Goal: Obtain resource: Download file/media

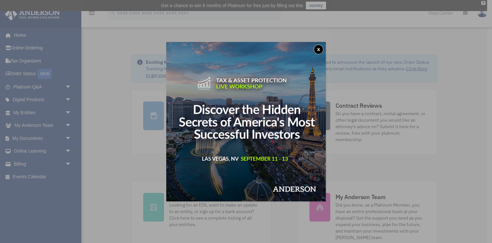
click at [52, 87] on div "x" at bounding box center [246, 121] width 492 height 243
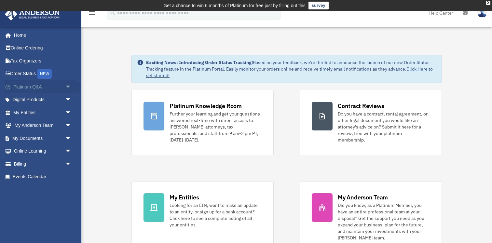
click at [47, 89] on link "Platinum Q&A arrow_drop_down" at bounding box center [43, 86] width 77 height 13
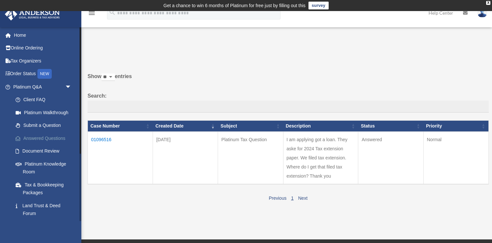
click at [55, 136] on link "Answered Questions" at bounding box center [45, 138] width 72 height 13
click at [105, 139] on td "01096516" at bounding box center [120, 158] width 65 height 53
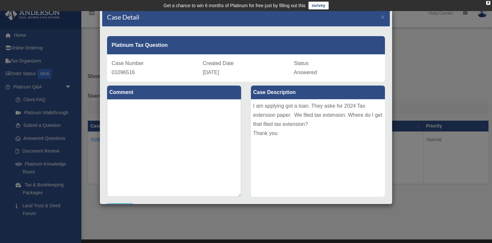
scroll to position [6, 0]
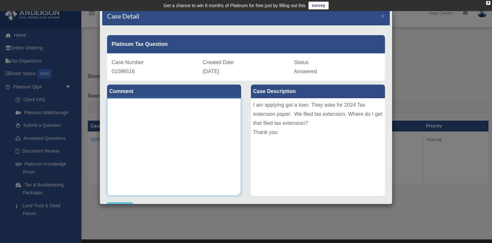
click at [216, 123] on textarea at bounding box center [174, 147] width 134 height 98
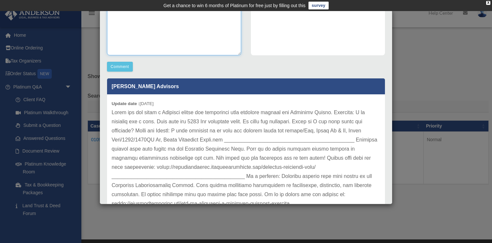
scroll to position [166, 0]
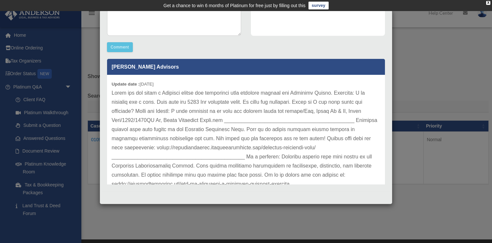
click at [150, 121] on p at bounding box center [246, 139] width 269 height 100
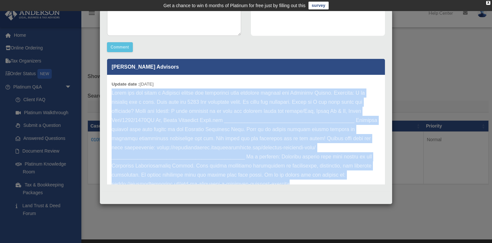
click at [150, 121] on p at bounding box center [246, 139] width 269 height 100
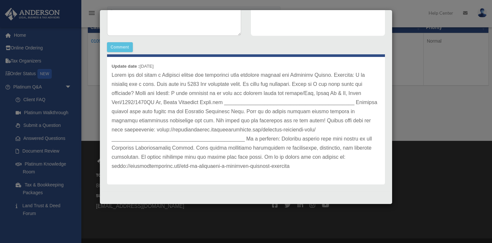
scroll to position [0, 0]
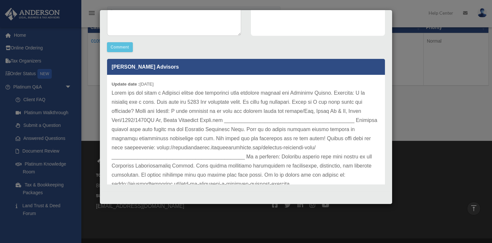
click at [264, 117] on p at bounding box center [246, 139] width 269 height 100
click at [87, 185] on div "Case Detail × Platinum Tax Question Case Number 01096516 Created Date September…" at bounding box center [246, 121] width 492 height 243
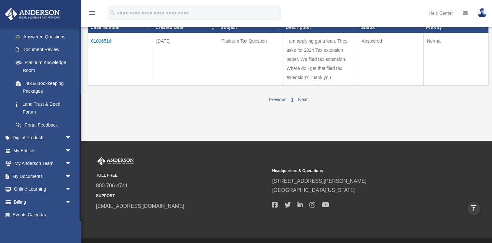
scroll to position [103, 0]
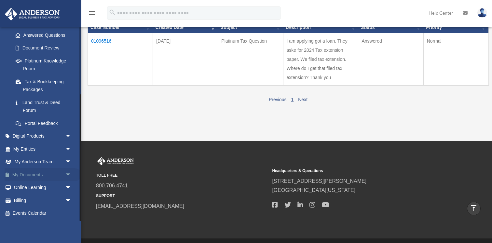
click at [37, 175] on link "My Documents arrow_drop_down" at bounding box center [43, 174] width 77 height 13
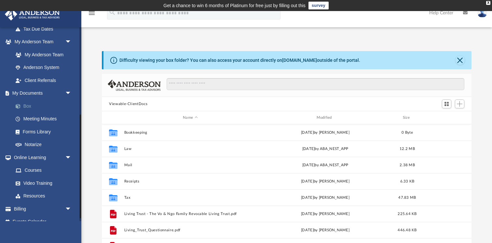
scroll to position [169, 0]
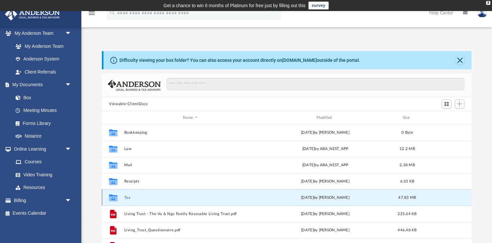
click at [132, 198] on button "Tax" at bounding box center [190, 198] width 132 height 4
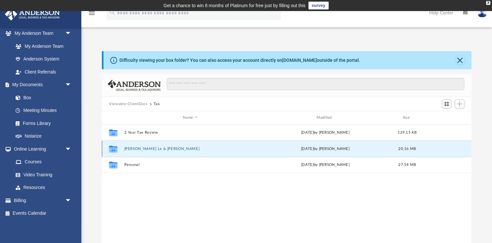
click at [149, 149] on button "[PERSON_NAME] Le & [PERSON_NAME]" at bounding box center [190, 149] width 132 height 4
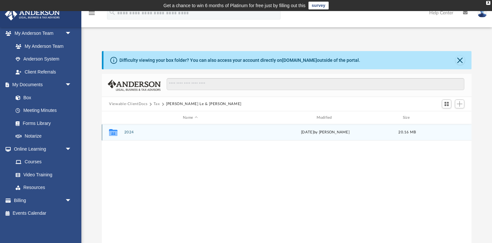
click at [157, 131] on button "2024" at bounding box center [190, 132] width 132 height 4
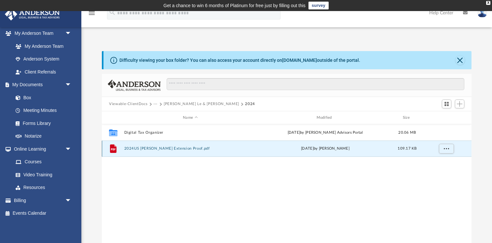
click at [157, 150] on button "2024US [PERSON_NAME] Extension Proof.pdf" at bounding box center [190, 148] width 132 height 4
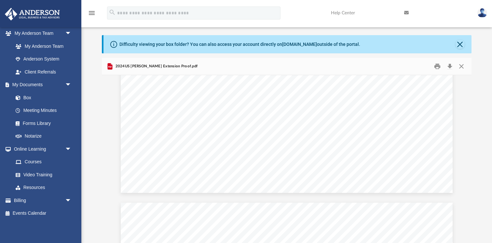
scroll to position [308, 0]
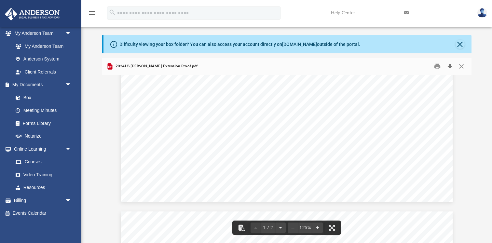
click at [450, 66] on button "Download" at bounding box center [450, 67] width 12 height 10
